Goal: Task Accomplishment & Management: Complete application form

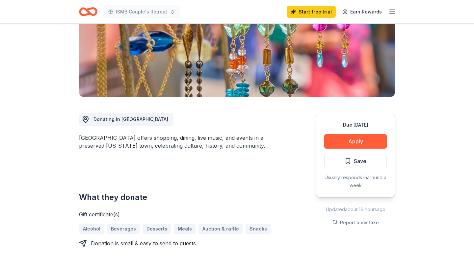
scroll to position [112, 0]
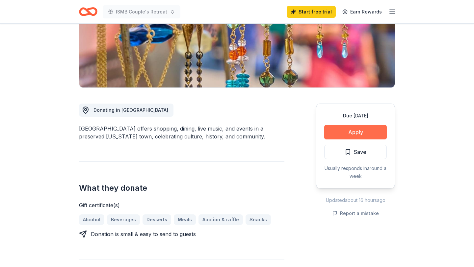
click at [332, 129] on button "Apply" at bounding box center [355, 132] width 63 height 14
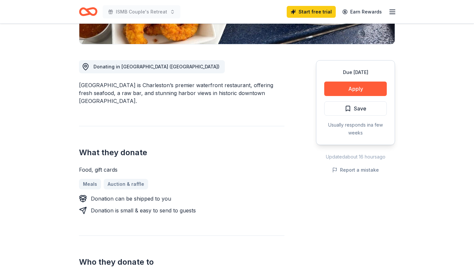
scroll to position [157, 0]
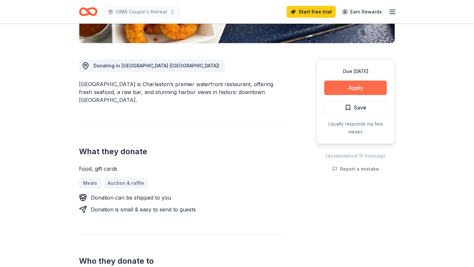
click at [346, 90] on button "Apply" at bounding box center [355, 88] width 63 height 14
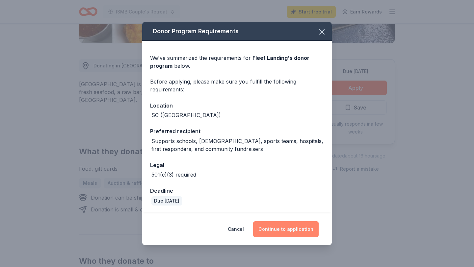
click at [286, 233] on button "Continue to application" at bounding box center [286, 230] width 66 height 16
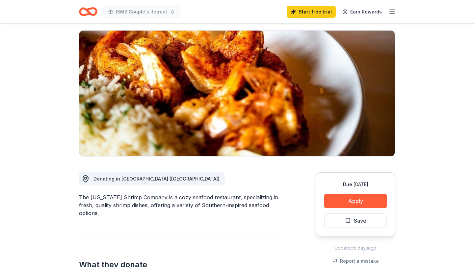
scroll to position [61, 0]
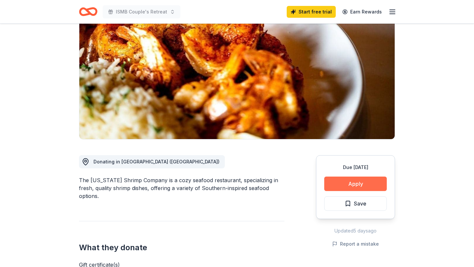
click at [343, 180] on button "Apply" at bounding box center [355, 184] width 63 height 14
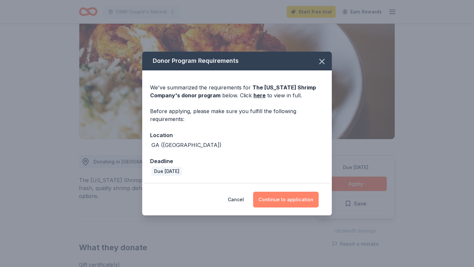
click at [279, 201] on button "Continue to application" at bounding box center [286, 200] width 66 height 16
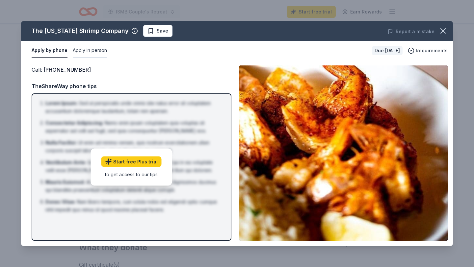
click at [85, 54] on button "Apply in person" at bounding box center [90, 51] width 34 height 14
